Goal: Find contact information: Find contact information

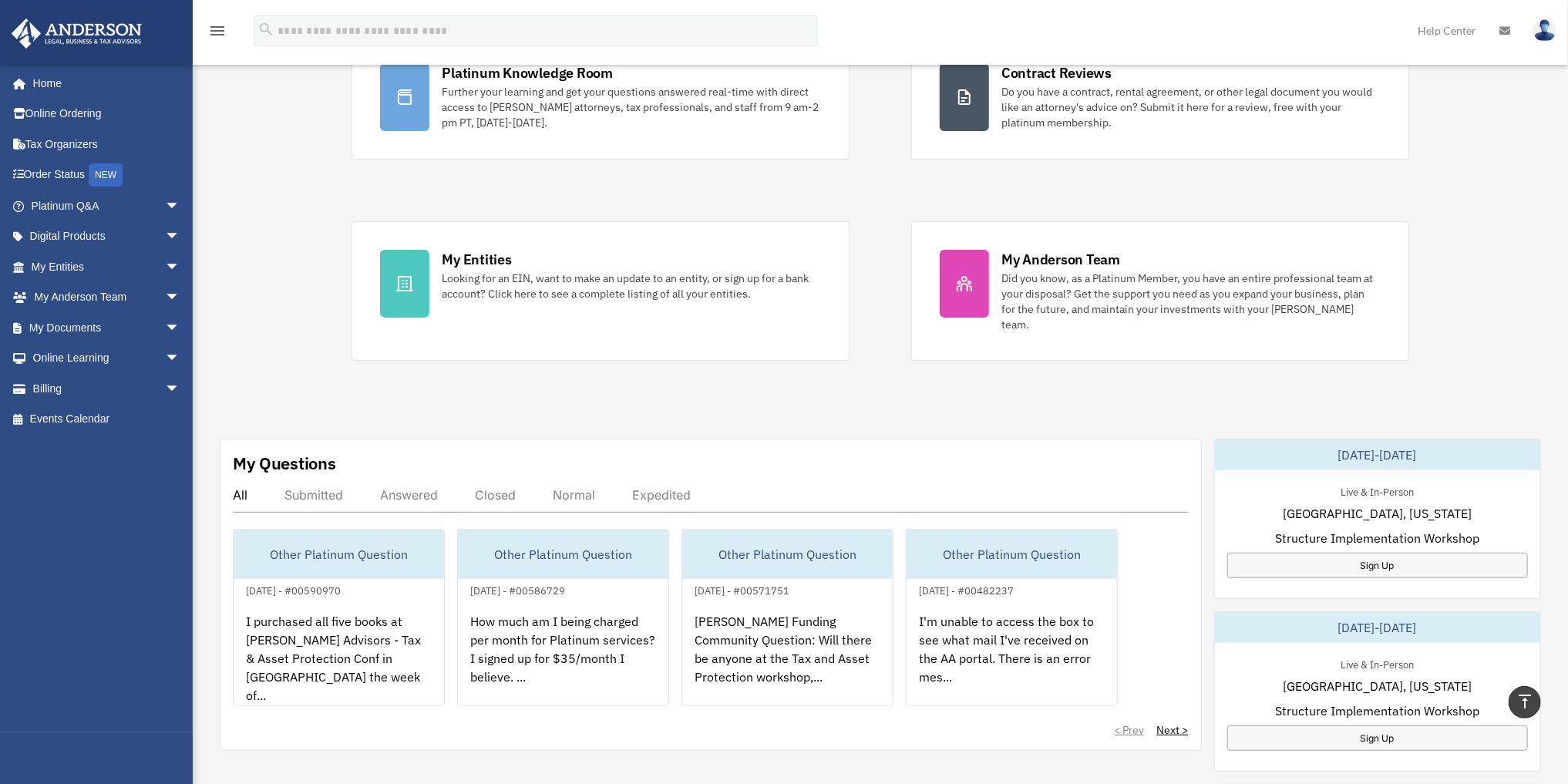
scroll to position [123, 0]
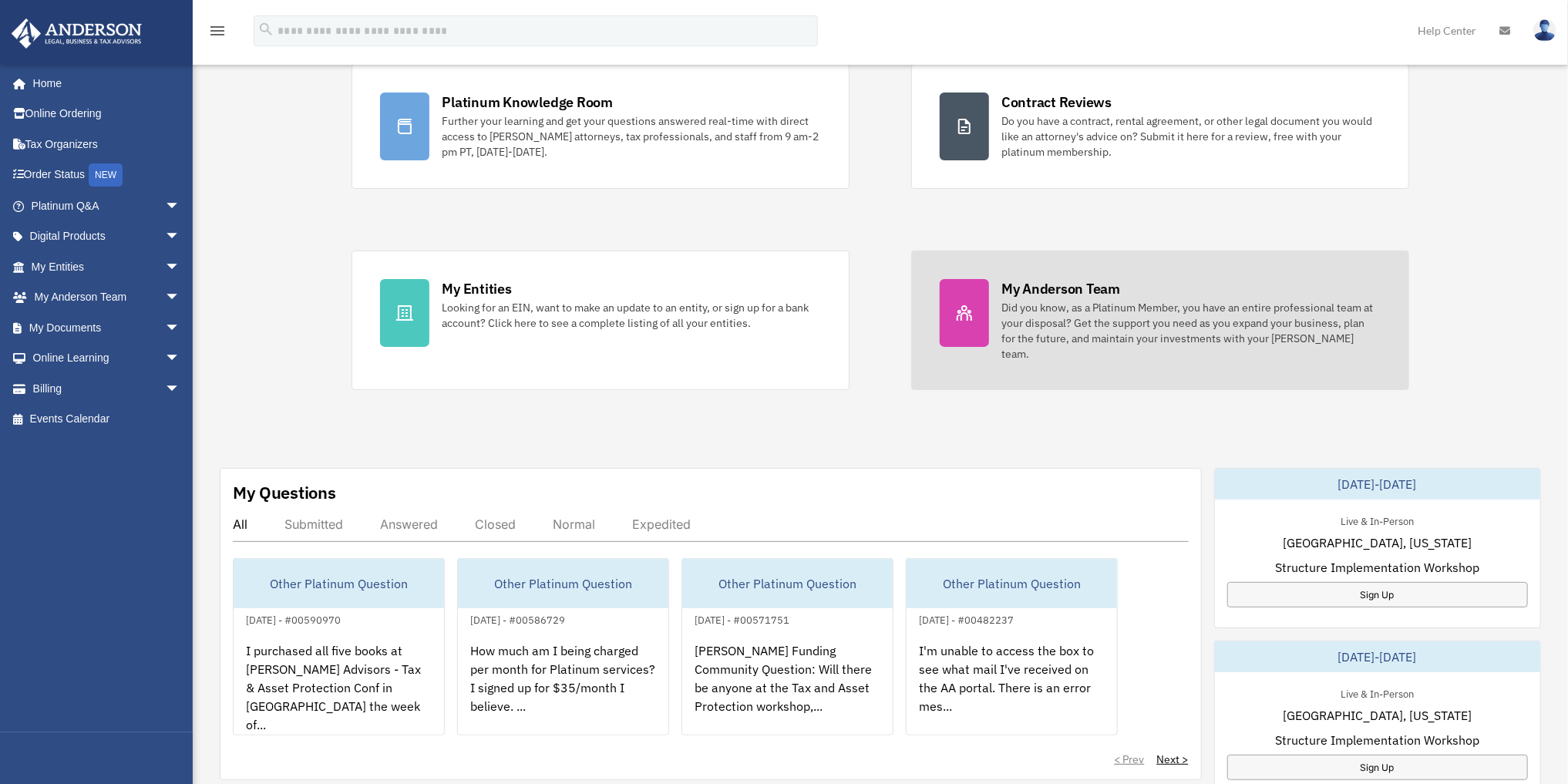
click at [1055, 286] on div "My Anderson Team" at bounding box center [1060, 289] width 119 height 19
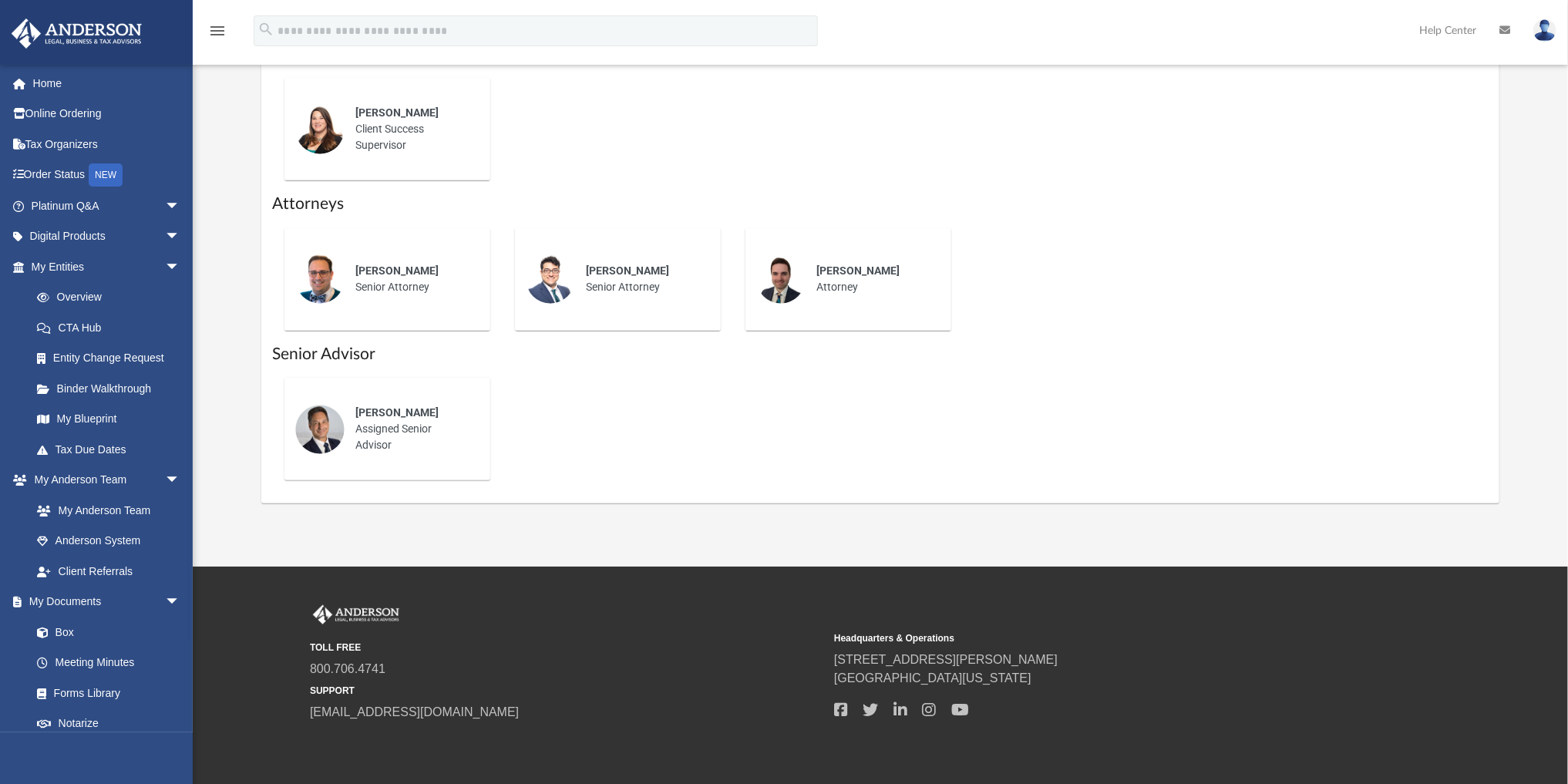
scroll to position [702, 0]
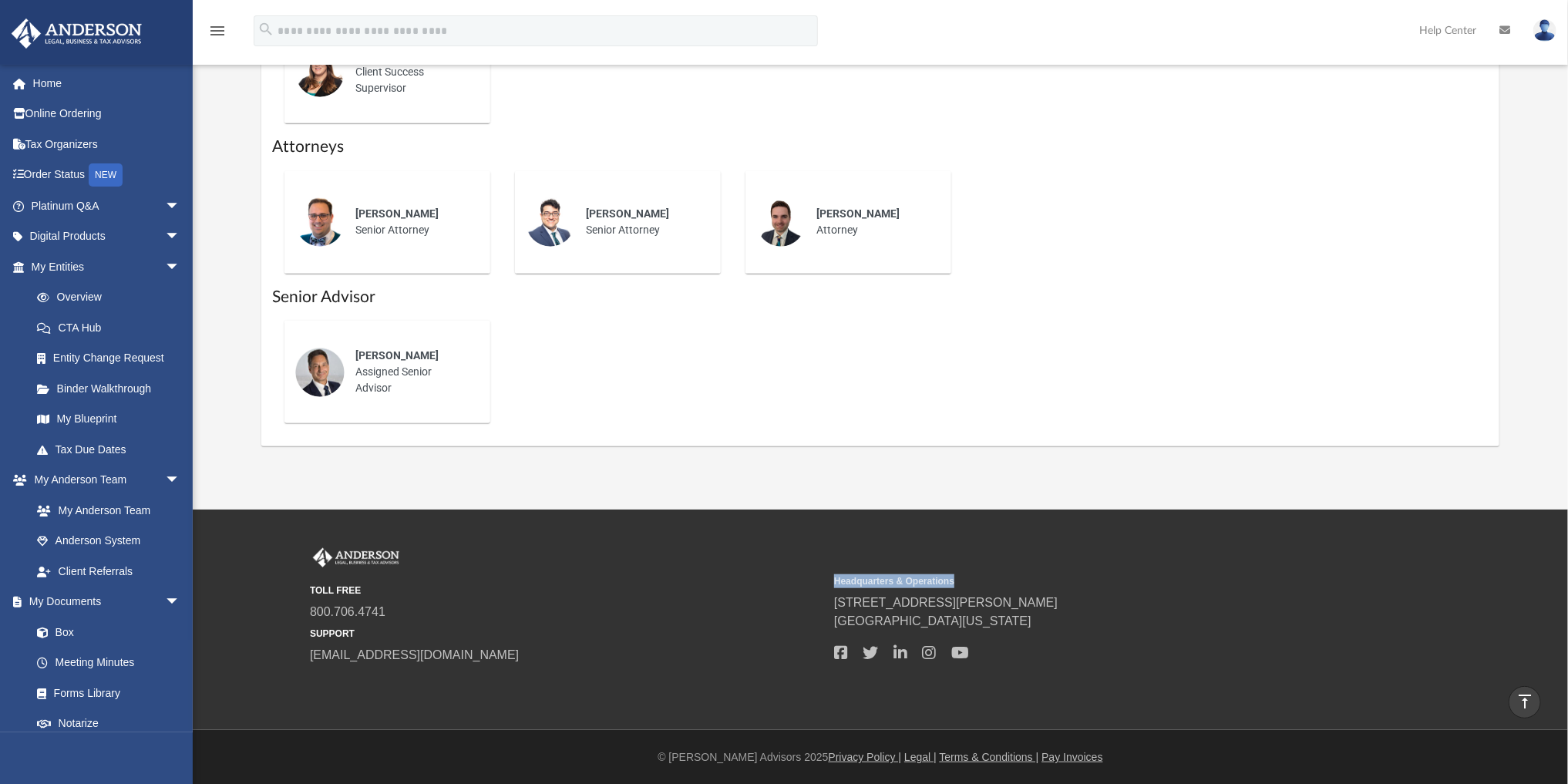
drag, startPoint x: 835, startPoint y: 579, endPoint x: 967, endPoint y: 579, distance: 132.0
click at [967, 579] on small "Headquarters & Operations" at bounding box center [1091, 581] width 513 height 14
drag, startPoint x: 310, startPoint y: 586, endPoint x: 402, endPoint y: 586, distance: 92.0
click at [402, 586] on small "TOLL FREE" at bounding box center [567, 590] width 513 height 14
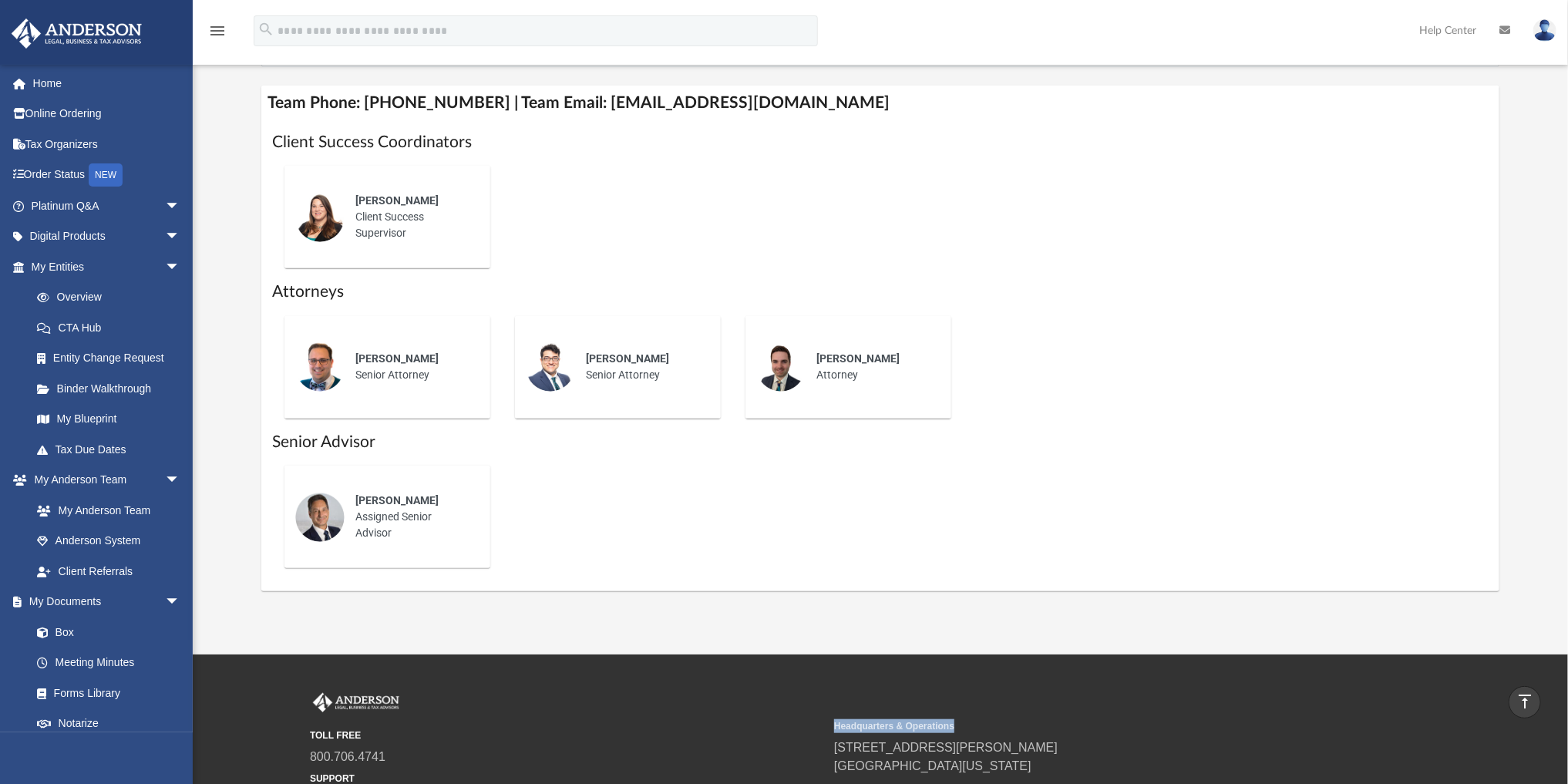
scroll to position [518, 0]
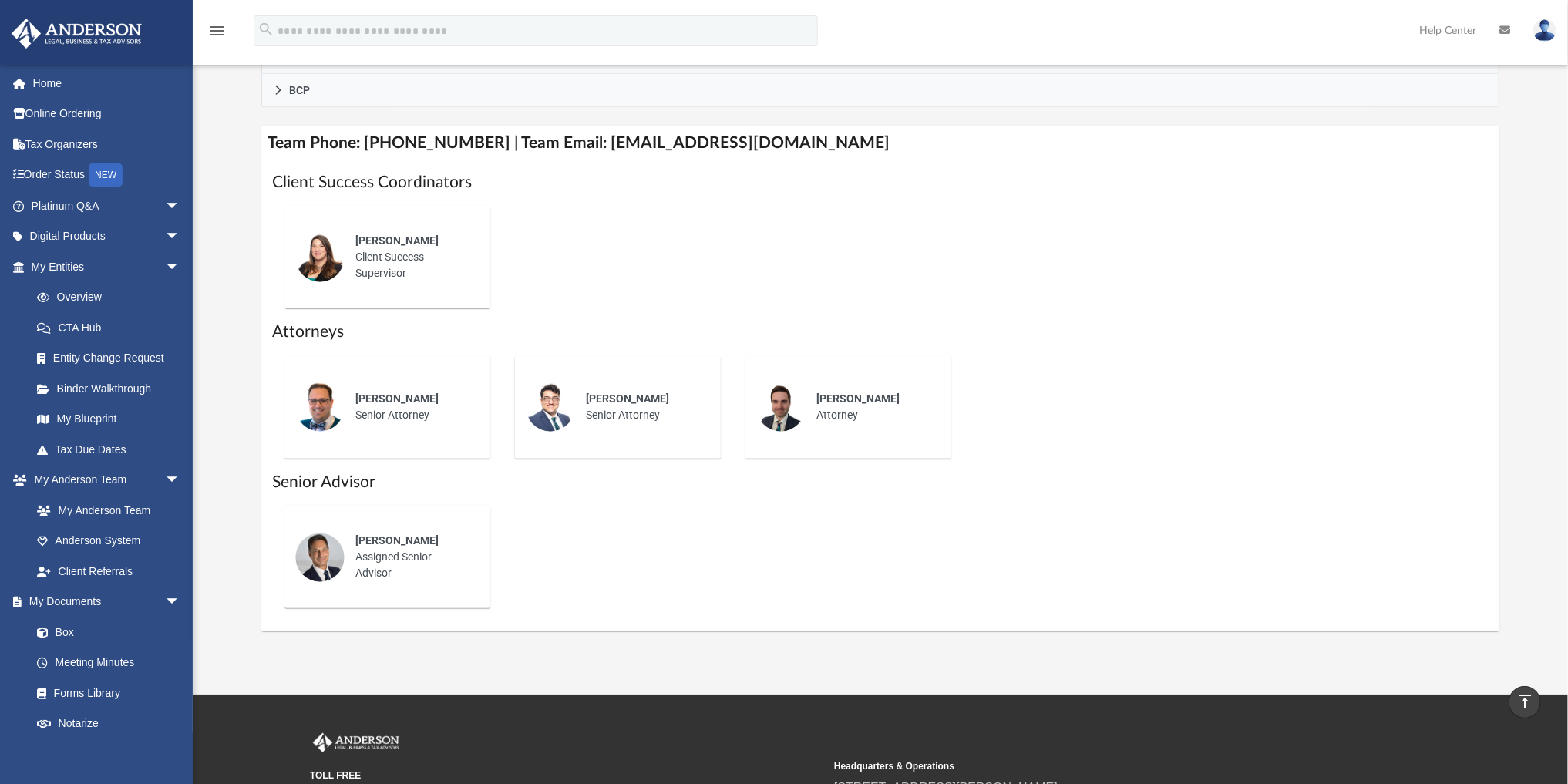
drag, startPoint x: 526, startPoint y: 388, endPoint x: 529, endPoint y: 422, distance: 34.1
click at [529, 422] on div at bounding box center [551, 406] width 49 height 49
click at [293, 410] on div "[PERSON_NAME] Senior Attorney" at bounding box center [387, 406] width 206 height 103
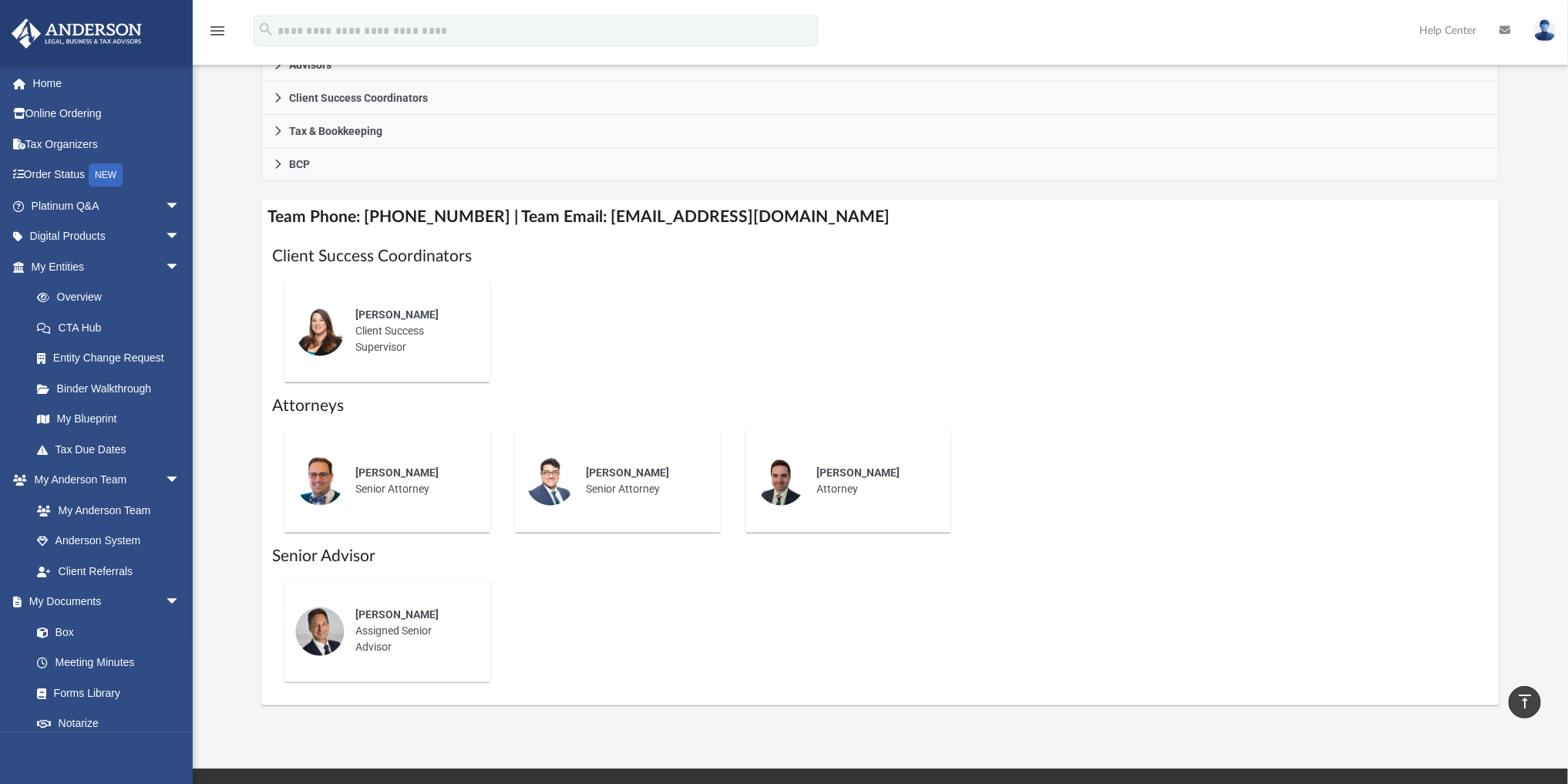
scroll to position [431, 0]
